Goal: Task Accomplishment & Management: Manage account settings

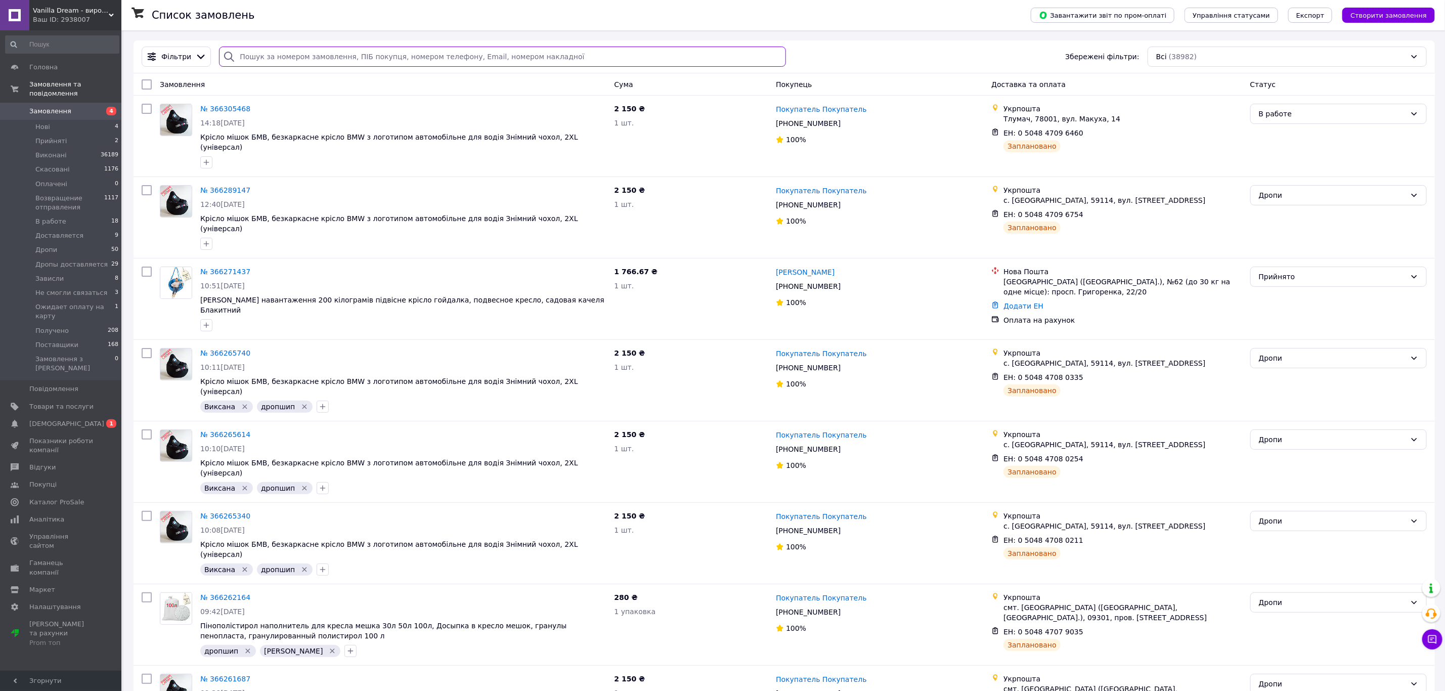
click at [405, 67] on input "search" at bounding box center [502, 57] width 567 height 20
paste input "/0504847096460"
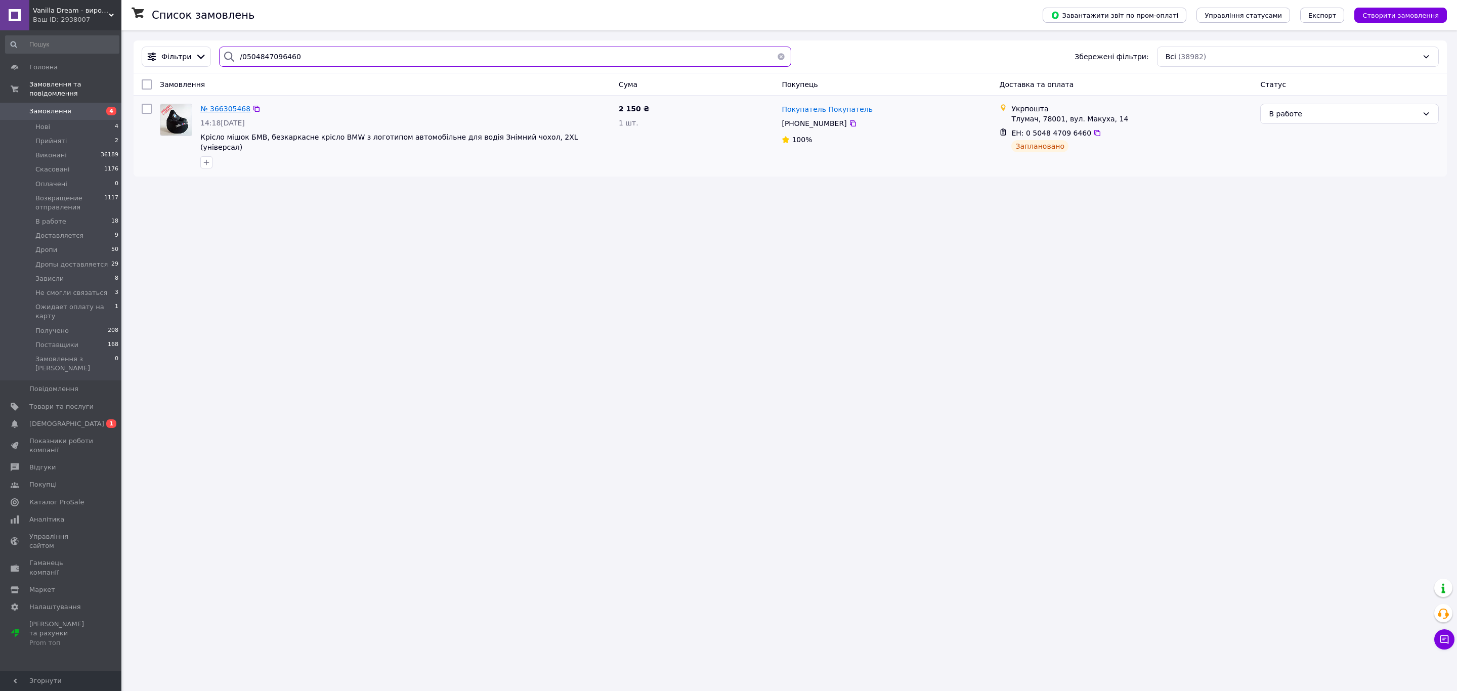
type input "/0504847096460"
click at [214, 108] on span "№ 366305468" at bounding box center [225, 109] width 50 height 8
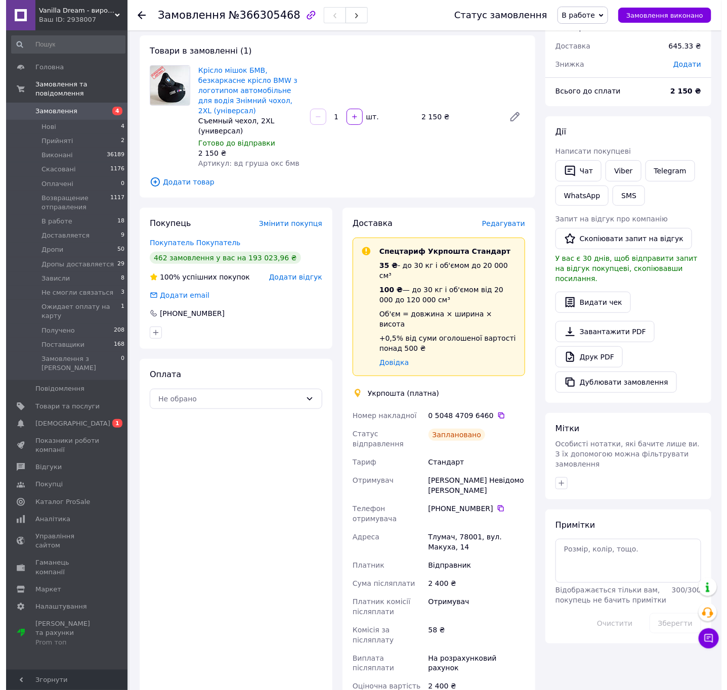
scroll to position [76, 0]
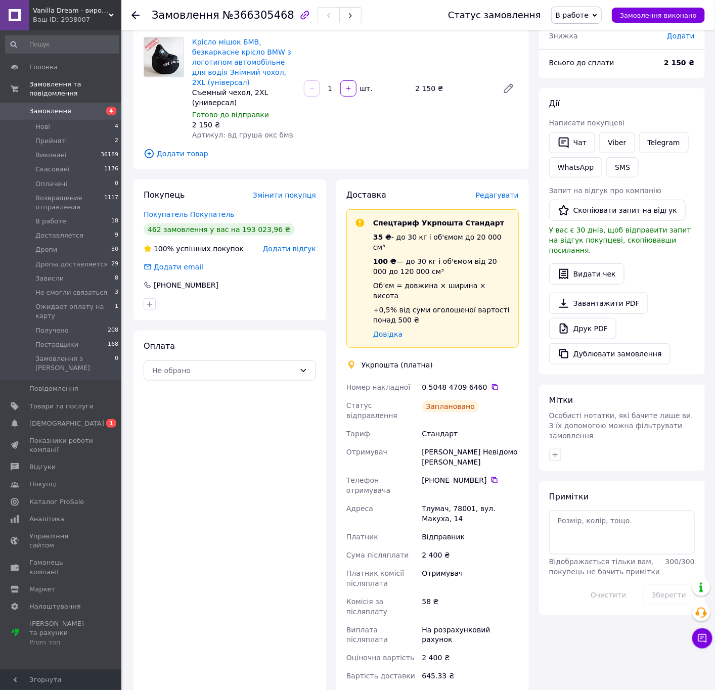
click at [563, 630] on div "Всього 1 товар 2 150 ₴ Доставка 645.33 ₴ Знижка Додати Всього до сплати 2 150 ₴…" at bounding box center [622, 436] width 176 height 943
click at [498, 191] on span "Редагувати" at bounding box center [497, 195] width 43 height 8
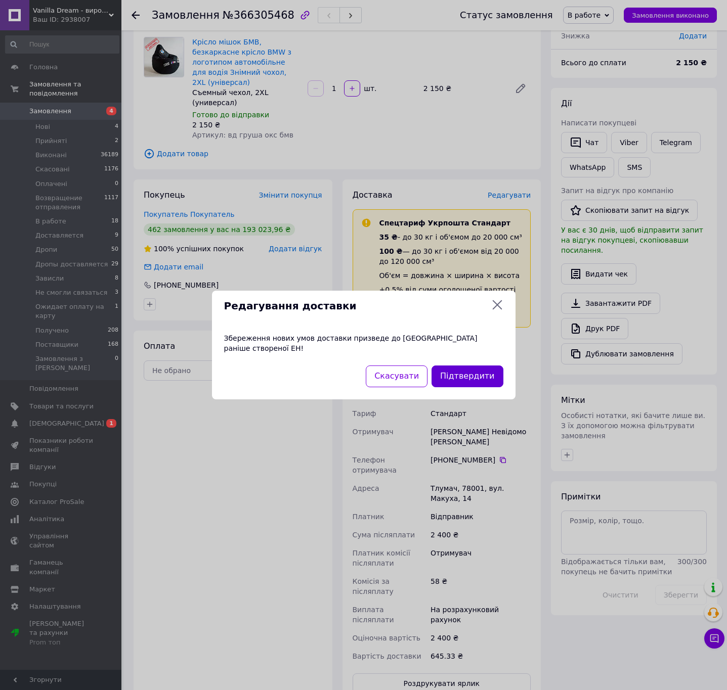
click at [460, 368] on button "Підтвердити" at bounding box center [466, 377] width 71 height 22
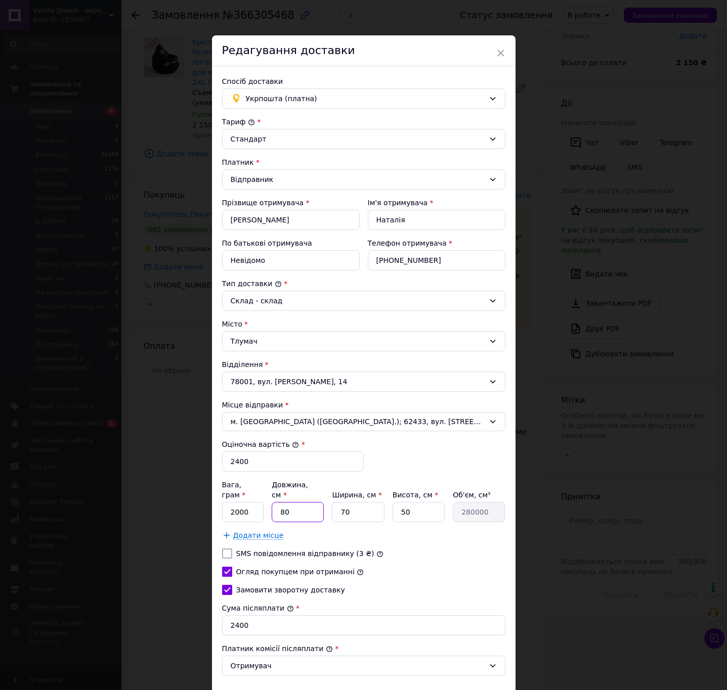
click at [296, 504] on input "80" at bounding box center [298, 512] width 52 height 20
type input "6"
type input "21000"
type input "65"
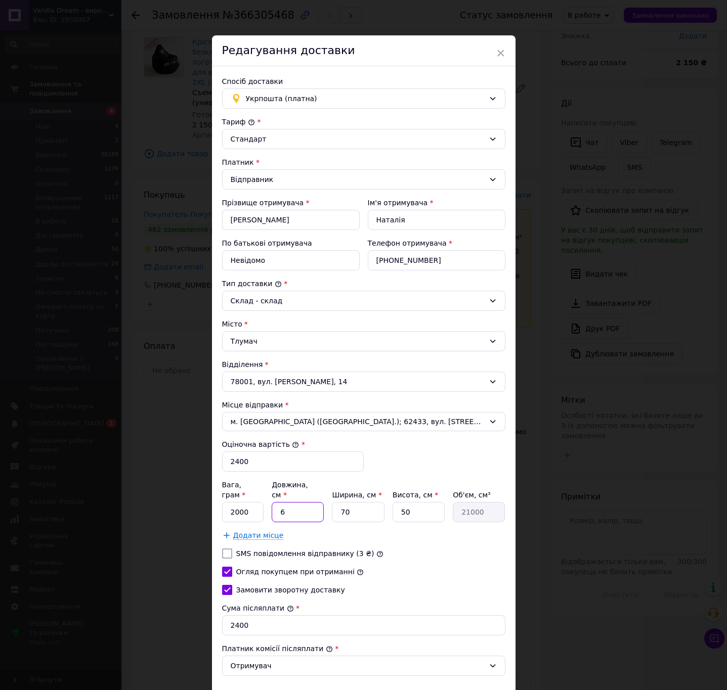
type input "227500"
type input "65"
type input "5"
type input "16250"
type input "55"
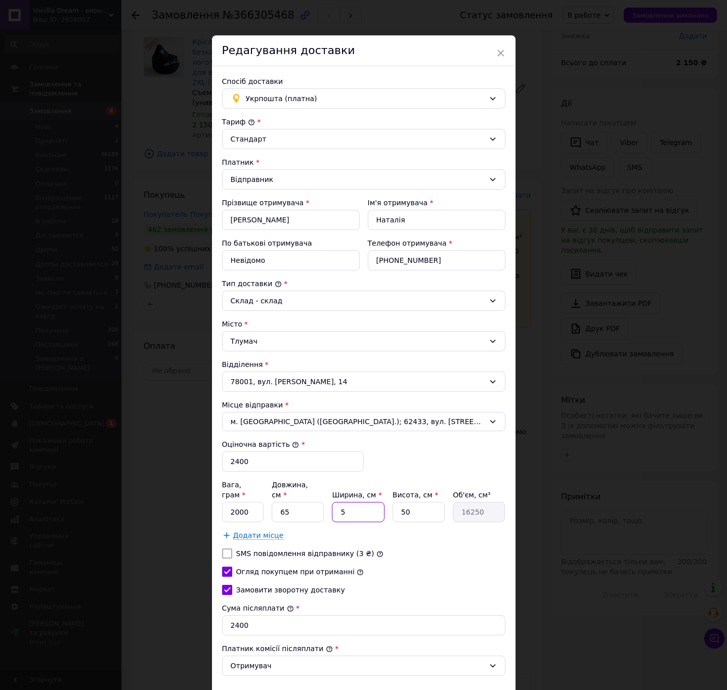
type input "178750"
type input "55"
type input "6"
type input "21450"
type input "60"
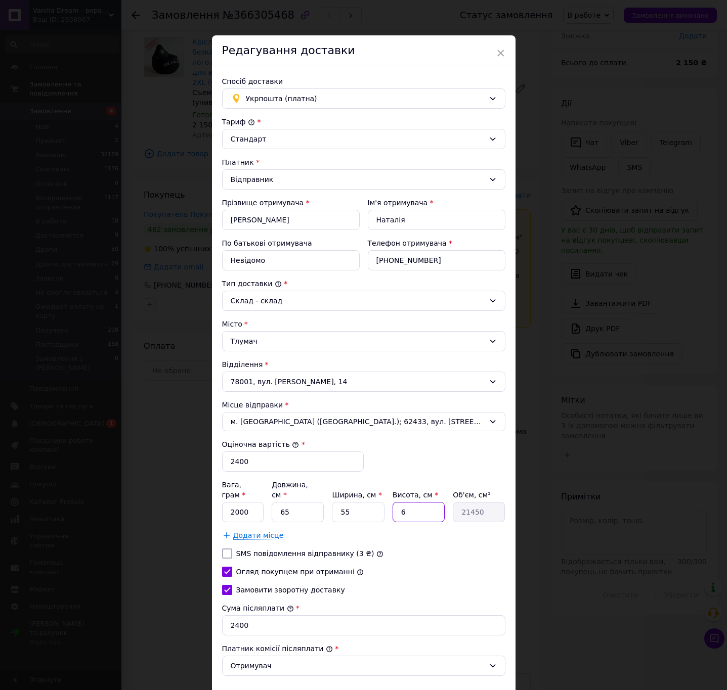
type input "214500"
type input "60"
click at [376, 461] on div "[PERSON_NAME] * [PERSON_NAME] * Відправник Прізвище отримувача * [PERSON_NAME] …" at bounding box center [363, 401] width 283 height 568
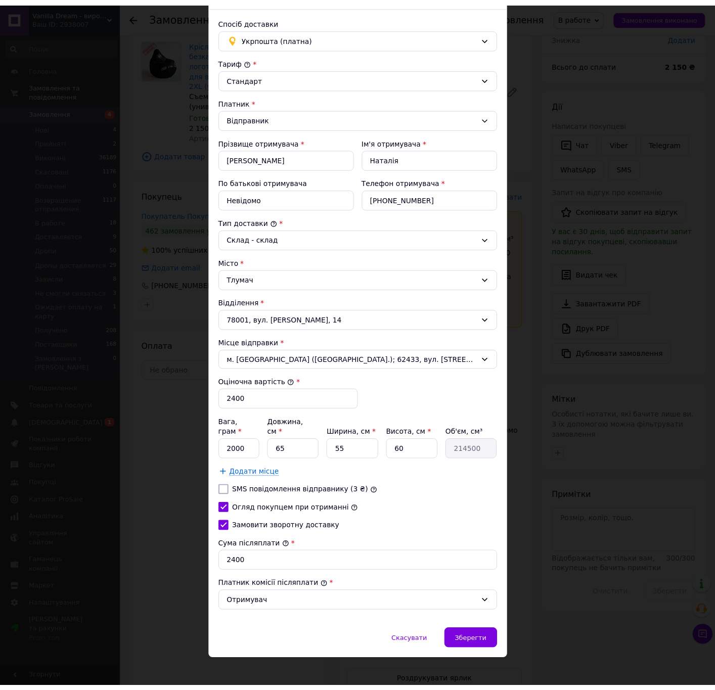
scroll to position [67, 0]
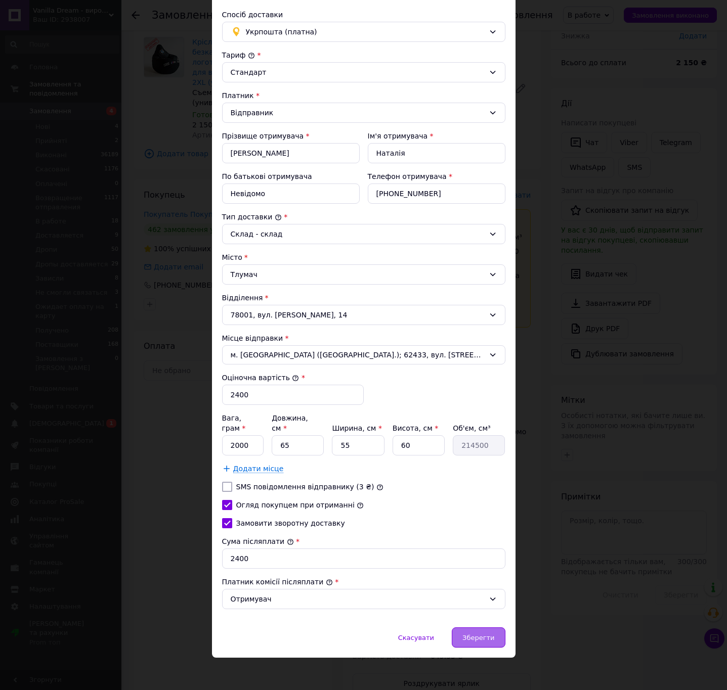
click at [490, 636] on span "Зберегти" at bounding box center [478, 638] width 32 height 8
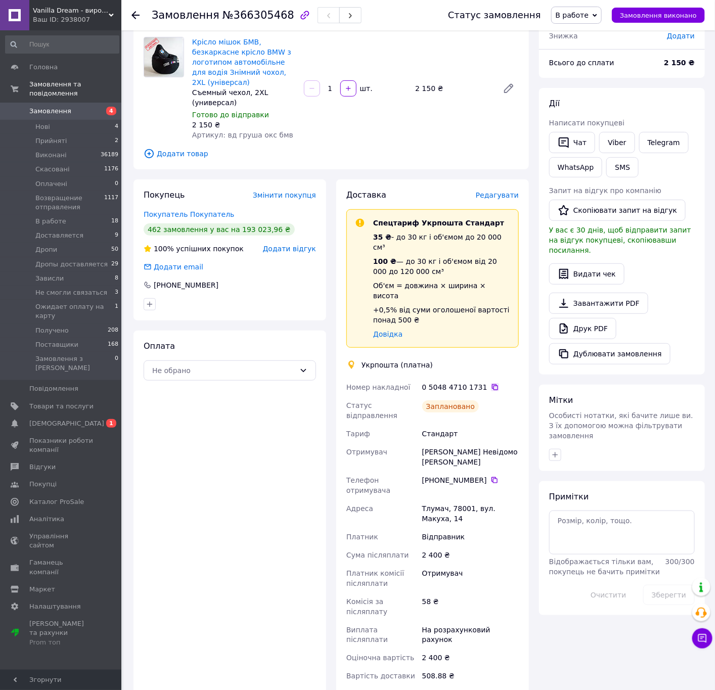
click at [491, 383] on icon at bounding box center [495, 387] width 8 height 8
click at [592, 660] on div "Всього 1 товар 2 150 ₴ Доставка 508.88 ₴ Знижка Додати Всього до сплати 2 150 ₴…" at bounding box center [622, 461] width 176 height 992
click at [61, 419] on span "[DEMOGRAPHIC_DATA]" at bounding box center [66, 423] width 75 height 9
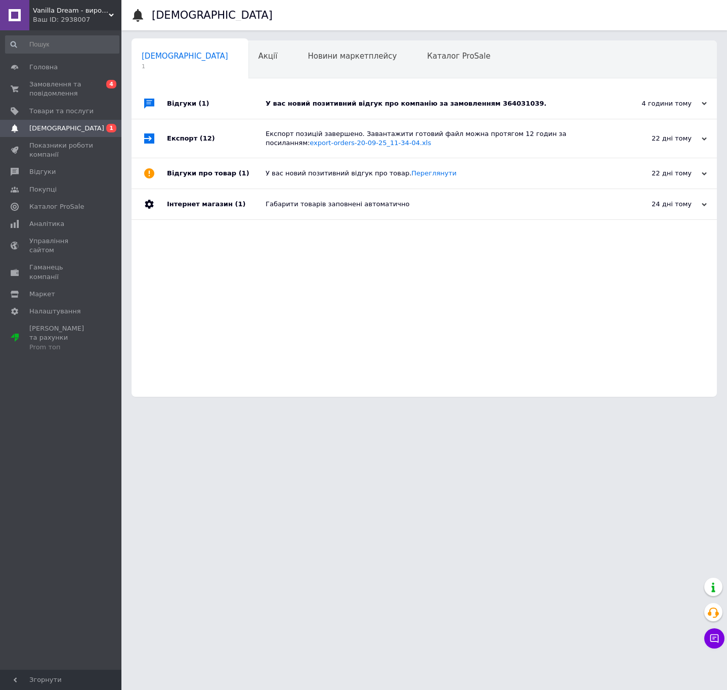
click at [495, 111] on div "У вас новий позитивний відгук про компанію за замовленням 364031039." at bounding box center [436, 104] width 340 height 30
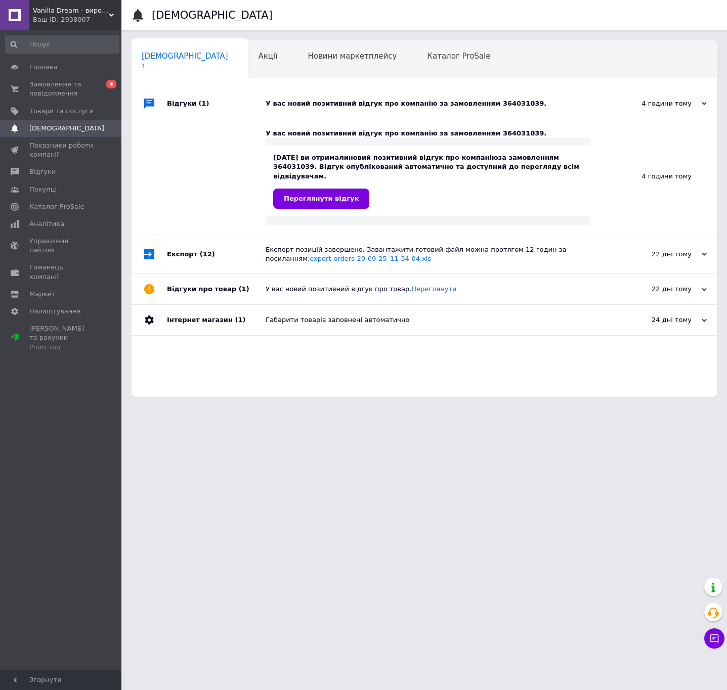
click at [284, 393] on div "Відгуки (1) У вас новий позитивний відгук про компанію за замовленням 364031039…" at bounding box center [424, 243] width 585 height 309
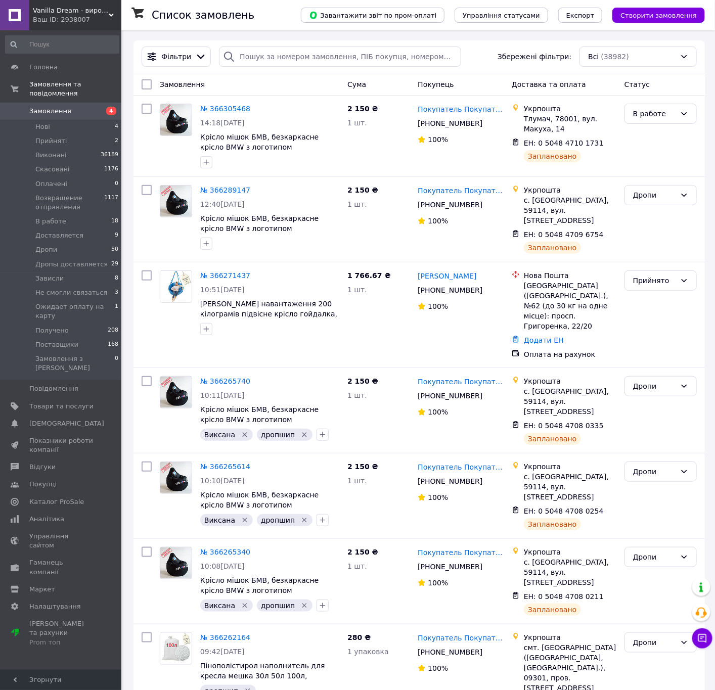
click at [587, 60] on div "Всі (38982)" at bounding box center [638, 57] width 117 height 20
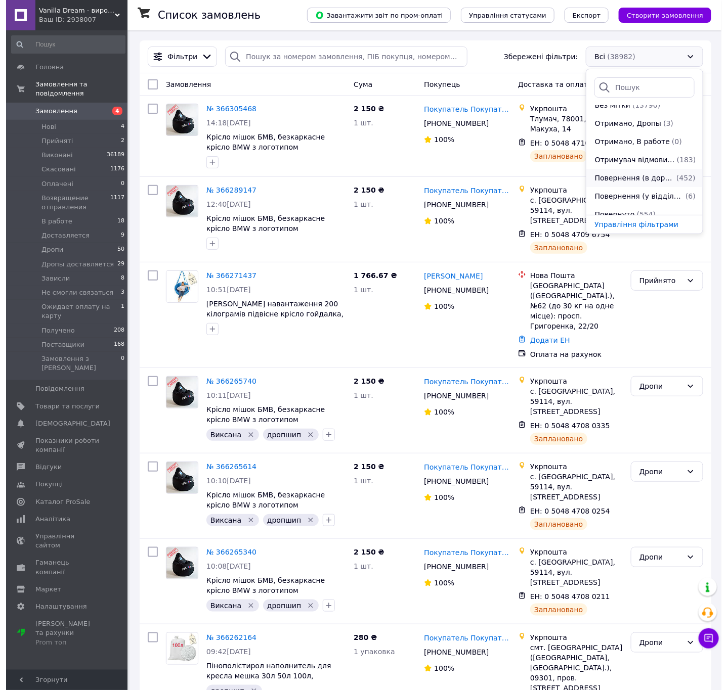
scroll to position [328, 0]
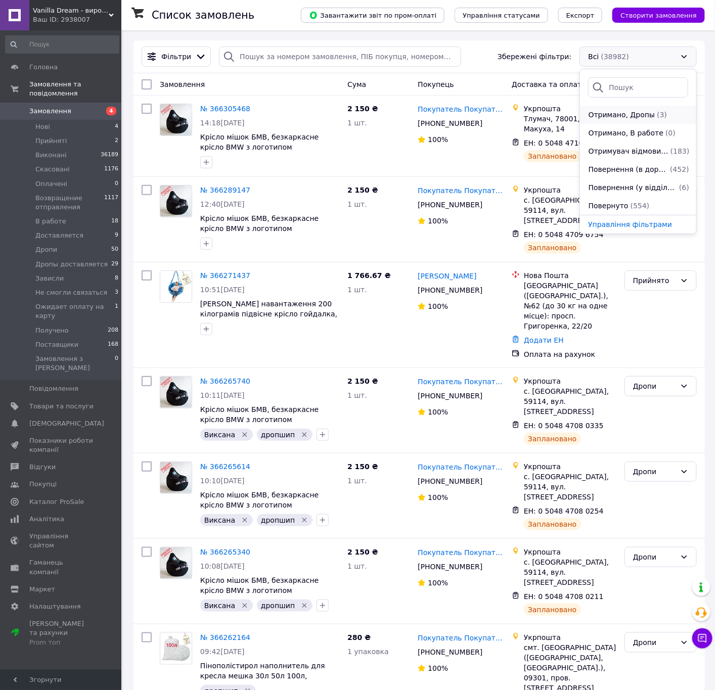
click at [633, 117] on span "Отримано, Дропы" at bounding box center [621, 115] width 67 height 10
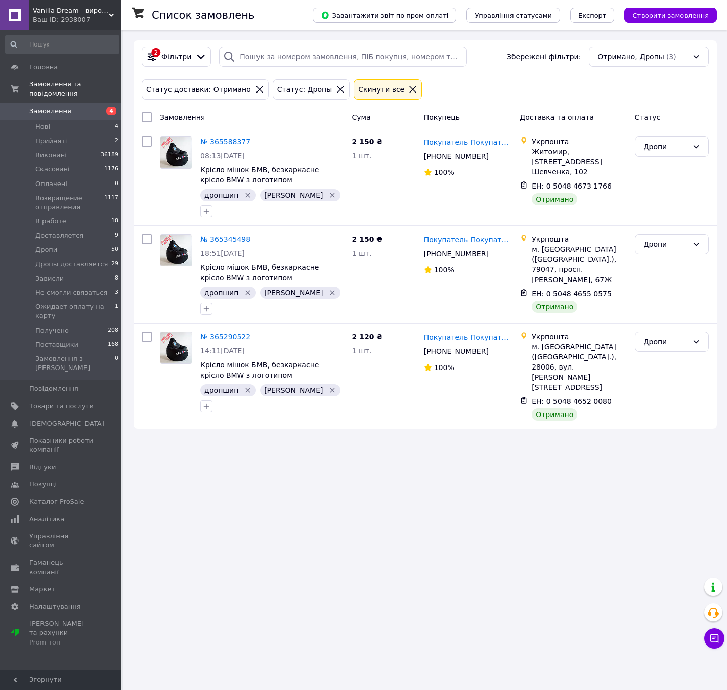
click at [151, 117] on input "checkbox" at bounding box center [147, 117] width 10 height 10
checkbox input "true"
click at [229, 120] on icon at bounding box center [231, 117] width 5 height 5
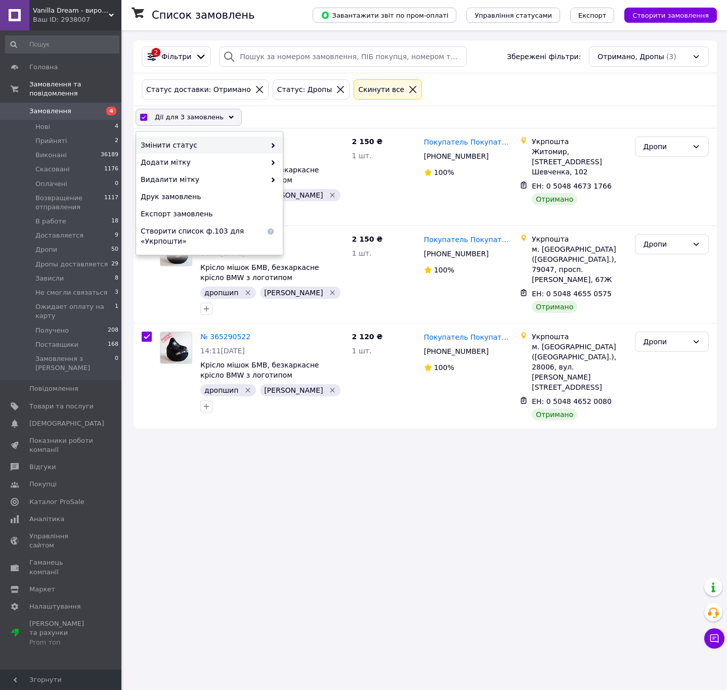
click at [227, 143] on span "Змінити статус" at bounding box center [203, 145] width 125 height 10
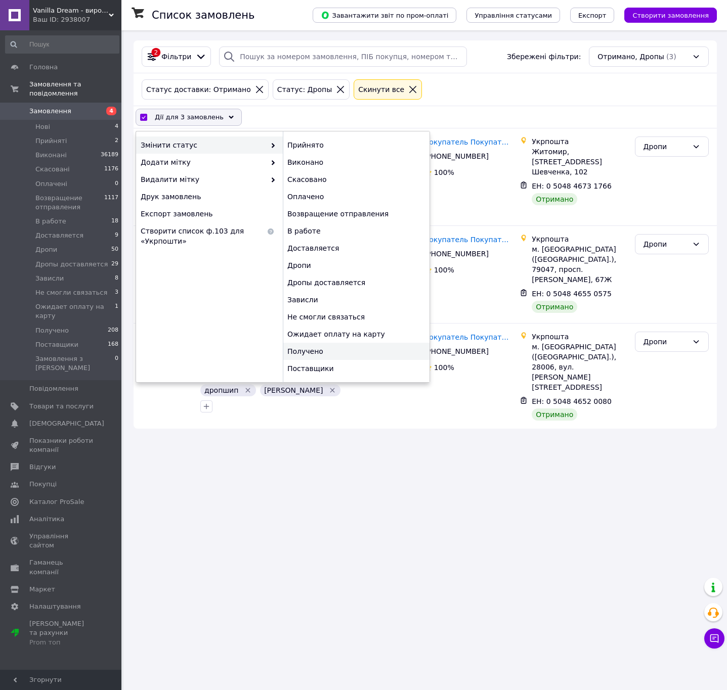
click at [345, 351] on div "Получено" at bounding box center [356, 351] width 147 height 17
checkbox input "false"
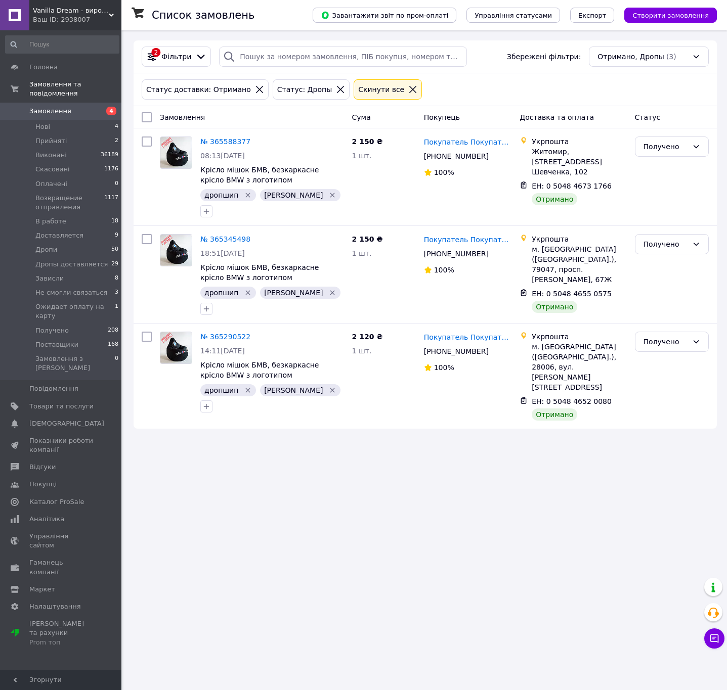
click at [470, 478] on div "Список замовлень Завантажити звіт по пром-оплаті Управління статусами Експорт С…" at bounding box center [424, 345] width 603 height 690
click at [612, 58] on div "Отримано, Дропы (3)" at bounding box center [649, 57] width 120 height 20
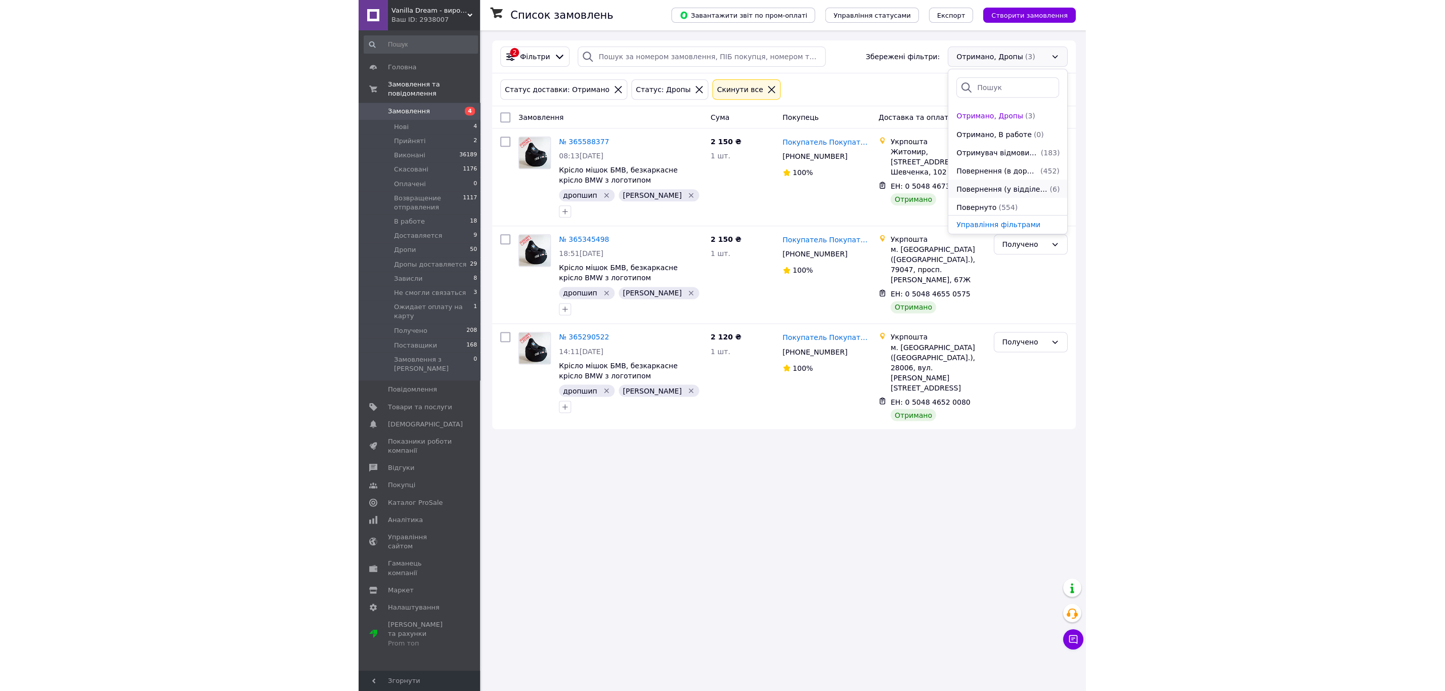
scroll to position [328, 0]
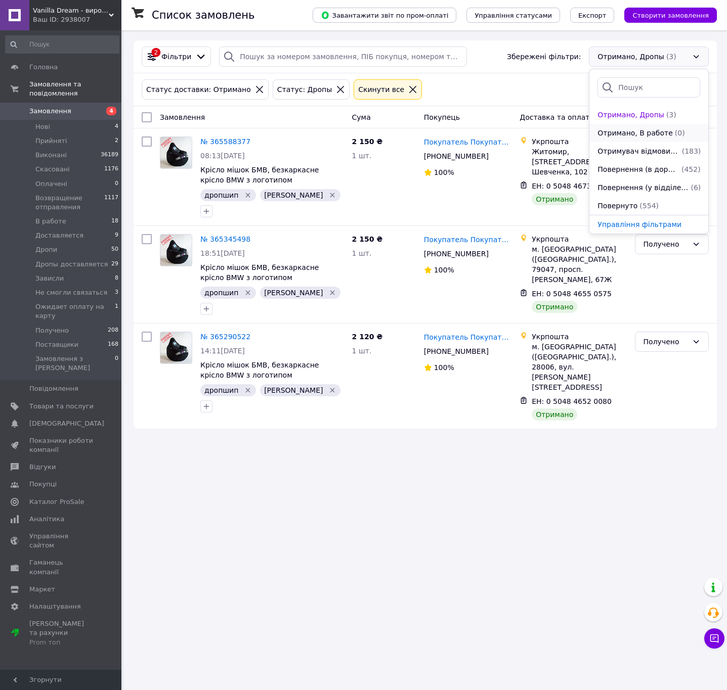
click at [674, 131] on div "(0)" at bounding box center [680, 133] width 12 height 10
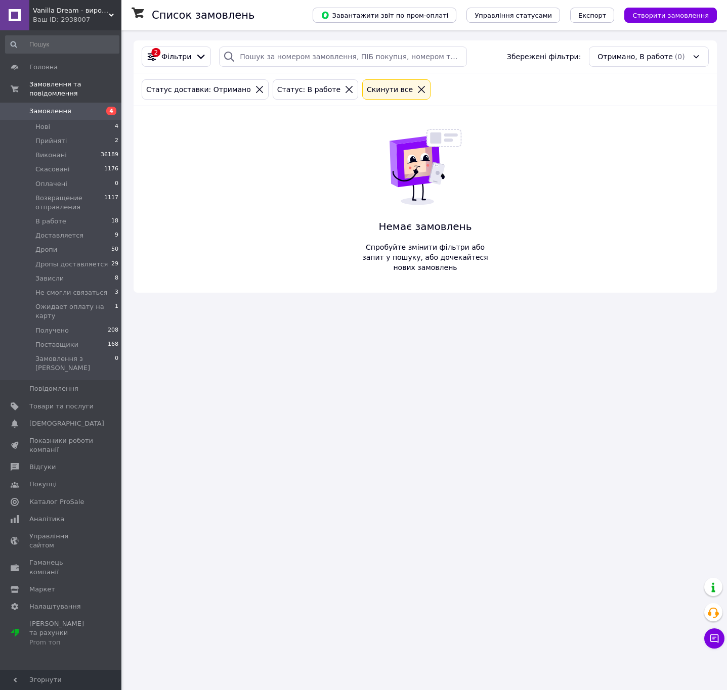
click at [380, 78] on div "Cкинути все" at bounding box center [396, 89] width 72 height 24
click at [380, 79] on div "Cкинути все" at bounding box center [396, 89] width 68 height 20
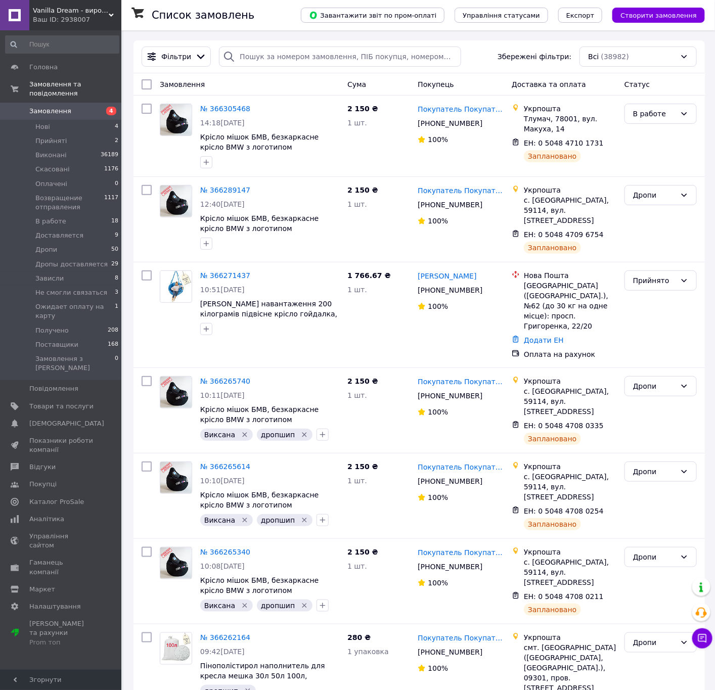
click at [475, 65] on div "Фільтри Збережені фільтри: Всі (38982)" at bounding box center [419, 57] width 563 height 20
click at [607, 143] on icon at bounding box center [610, 143] width 6 height 6
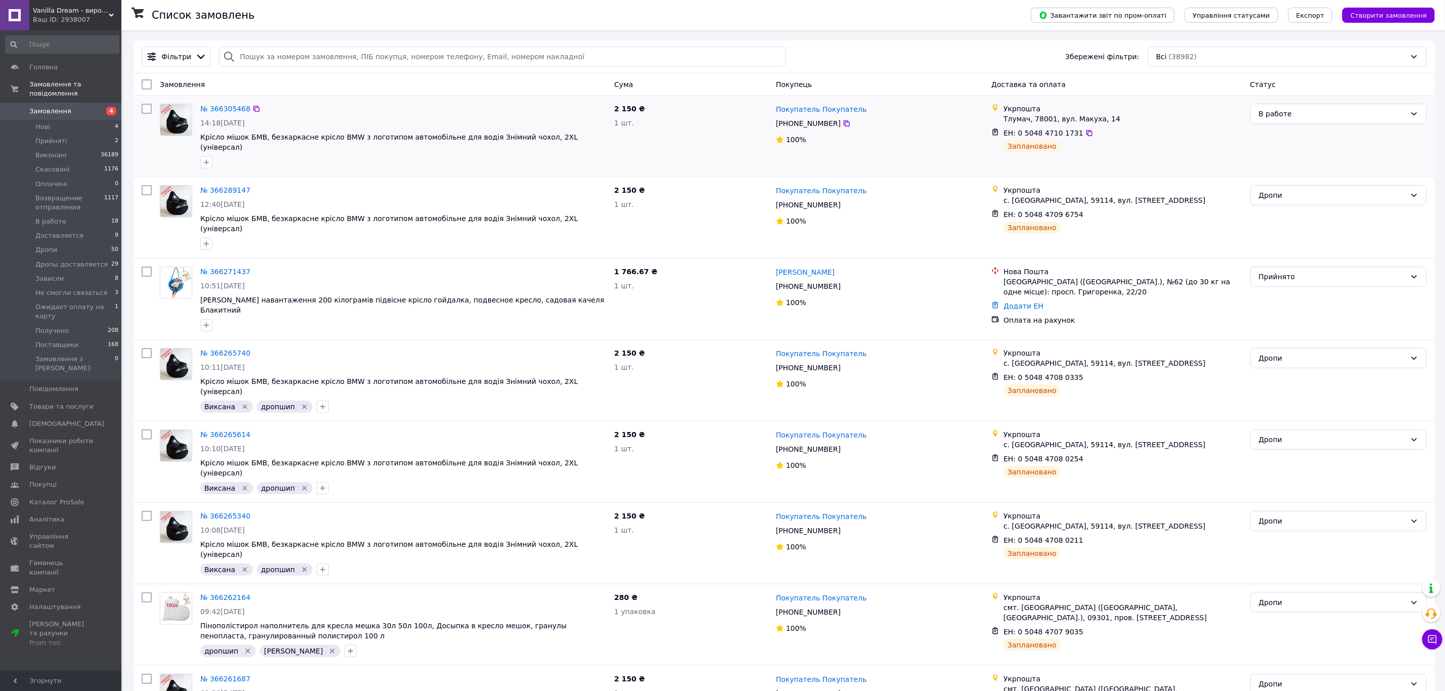
click at [144, 105] on input "checkbox" at bounding box center [147, 109] width 10 height 10
checkbox input "true"
click at [213, 87] on span "Дії для 1 замовлення" at bounding box center [191, 84] width 73 height 10
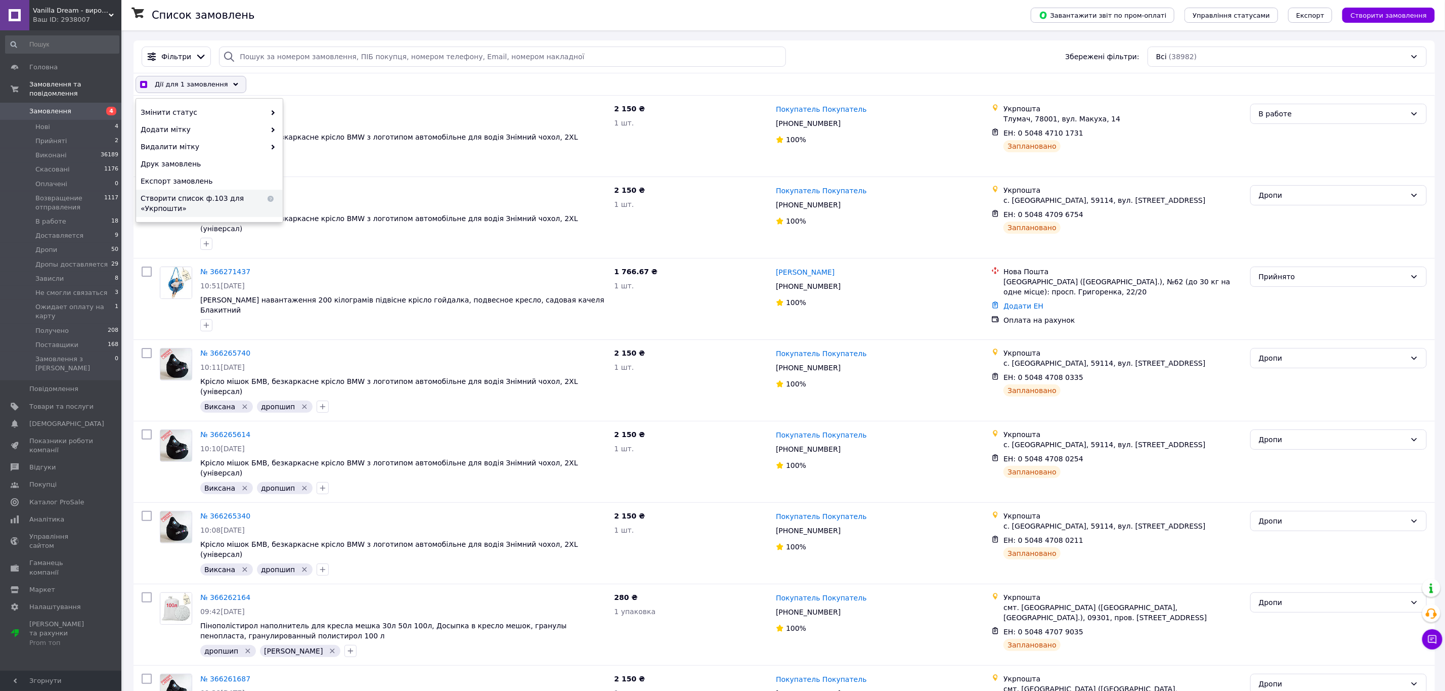
click at [198, 204] on span "Створити список ф.103 для «Укрпошти»" at bounding box center [203, 203] width 125 height 20
checkbox input "true"
